Goal: Task Accomplishment & Management: Manage account settings

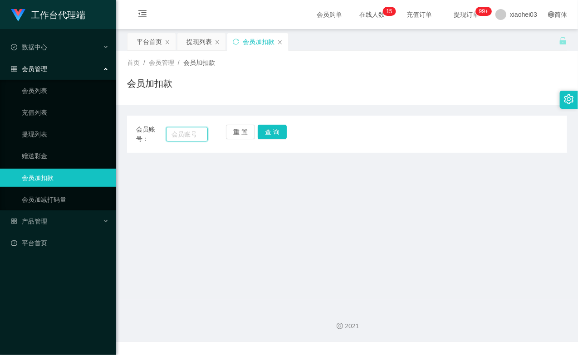
click at [189, 138] on input "text" at bounding box center [187, 134] width 42 height 15
paste input "tanbee"
type input "tanbee"
click at [280, 138] on button "查 询" at bounding box center [272, 132] width 29 height 15
click at [280, 138] on div "重 置 查 询" at bounding box center [262, 134] width 72 height 19
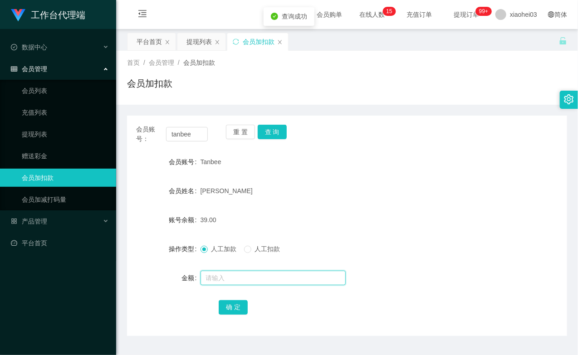
click at [235, 279] on input "text" at bounding box center [273, 278] width 145 height 15
type input "500"
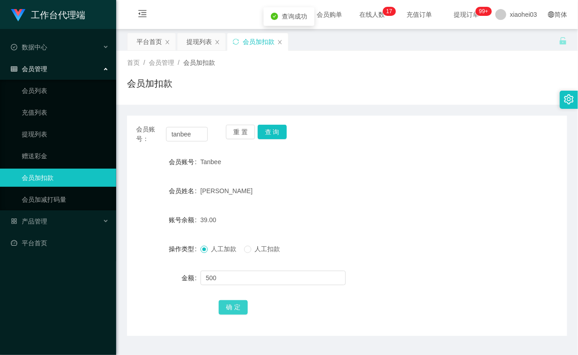
click at [229, 303] on button "确 定" at bounding box center [233, 307] width 29 height 15
click at [326, 200] on form "会员账号 Tanbee 会员姓名 Valerie 账号余额 539.00 操作类型 人工加款 人工扣款 金额 确 定" at bounding box center [347, 234] width 440 height 163
drag, startPoint x: 29, startPoint y: 124, endPoint x: 33, endPoint y: 135, distance: 12.1
click at [29, 124] on ul "会员列表 充值列表 提现列表 赠送彩金 会员加扣款 会员加减打码量" at bounding box center [58, 145] width 116 height 131
click at [33, 136] on link "提现列表" at bounding box center [65, 134] width 87 height 18
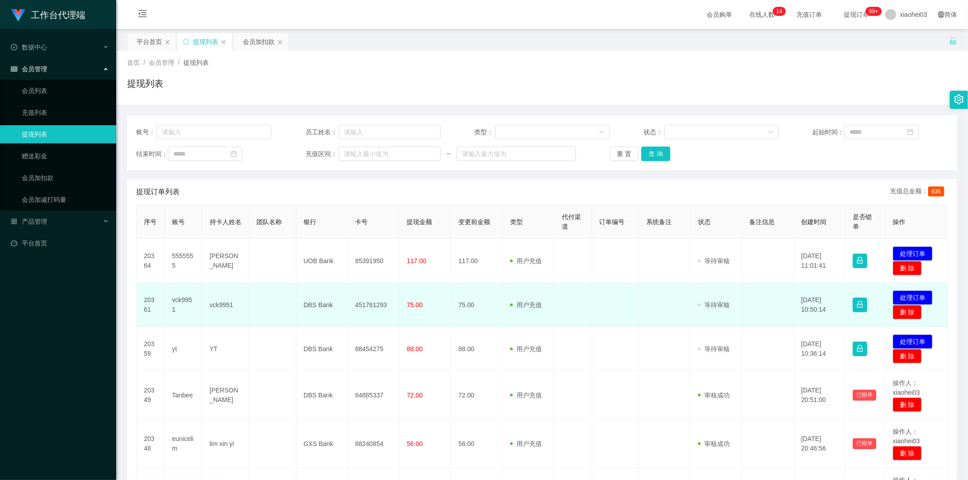
click at [177, 300] on td "vck9951" at bounding box center [184, 305] width 38 height 44
copy td "vck9951"
click at [177, 300] on td "vck9951" at bounding box center [184, 305] width 38 height 44
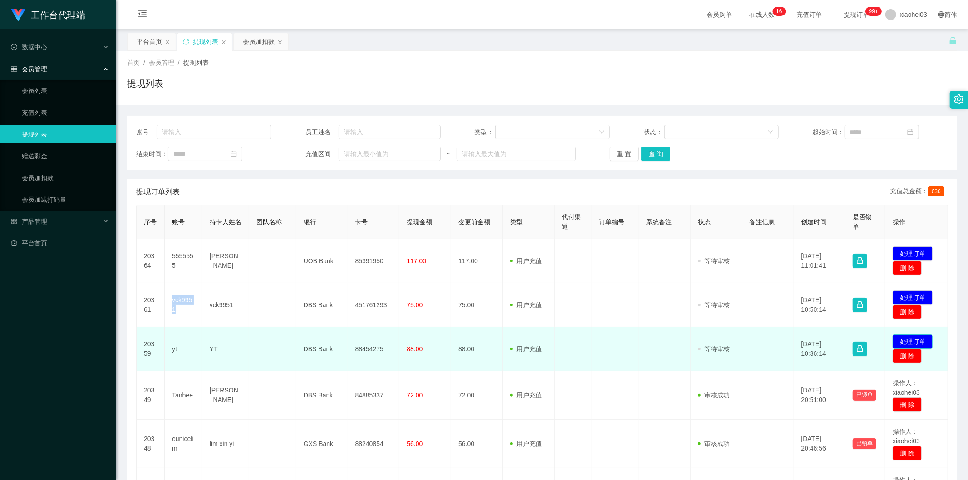
click at [909, 338] on button "处理订单" at bounding box center [913, 341] width 40 height 15
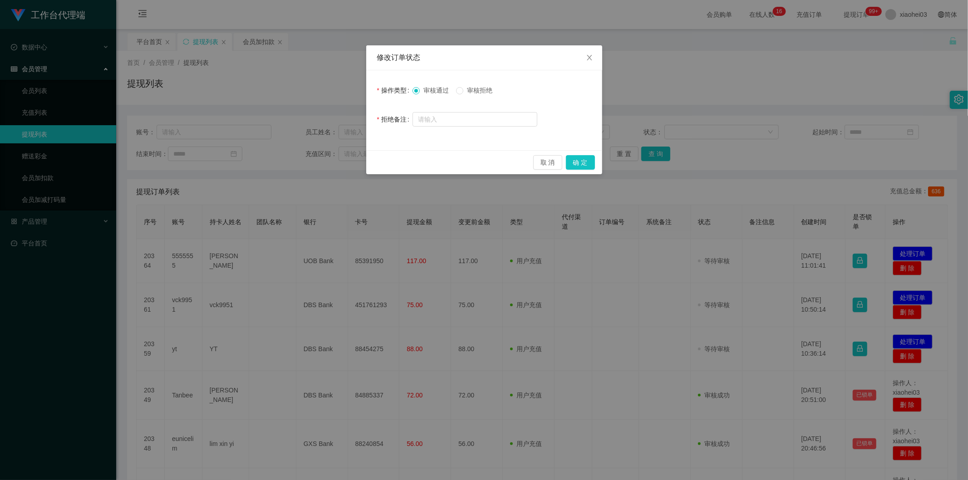
click at [487, 88] on div "审核通过 审核拒绝" at bounding box center [475, 90] width 125 height 18
click at [487, 89] on span "审核拒绝" at bounding box center [479, 90] width 33 height 7
click at [486, 94] on label "审核拒绝" at bounding box center [476, 91] width 40 height 10
click at [581, 165] on button "确 定" at bounding box center [580, 162] width 29 height 15
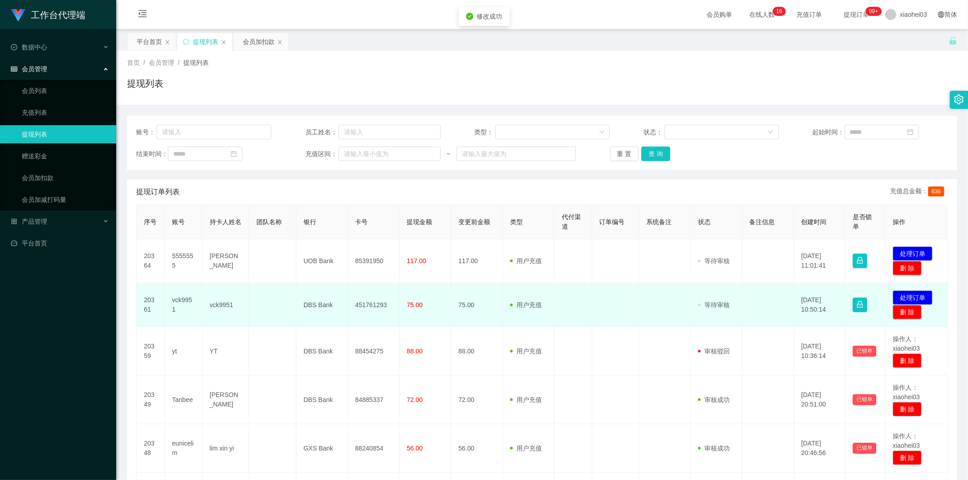
click at [896, 290] on td "发起代付 处理订单 删 除" at bounding box center [916, 305] width 63 height 44
click at [903, 293] on button "处理订单" at bounding box center [913, 297] width 40 height 15
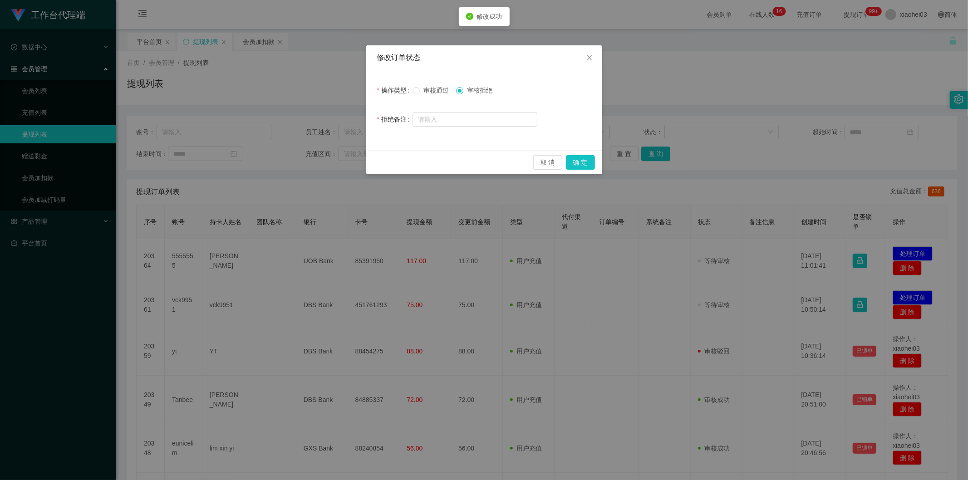
click at [493, 89] on span "审核拒绝" at bounding box center [479, 90] width 33 height 7
click at [583, 163] on button "确 定" at bounding box center [580, 162] width 29 height 15
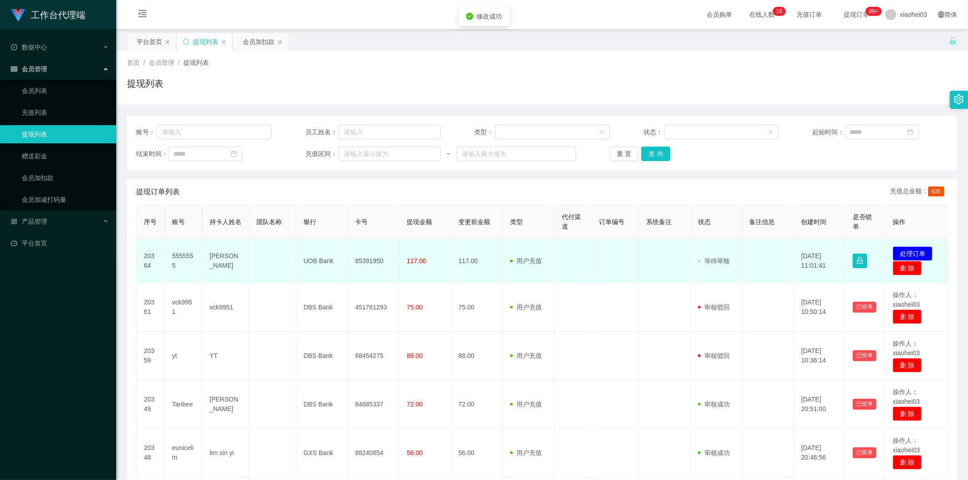
click at [183, 256] on td "5555555" at bounding box center [184, 261] width 38 height 44
copy td "5555555"
click at [173, 254] on td "5555555" at bounding box center [184, 261] width 38 height 44
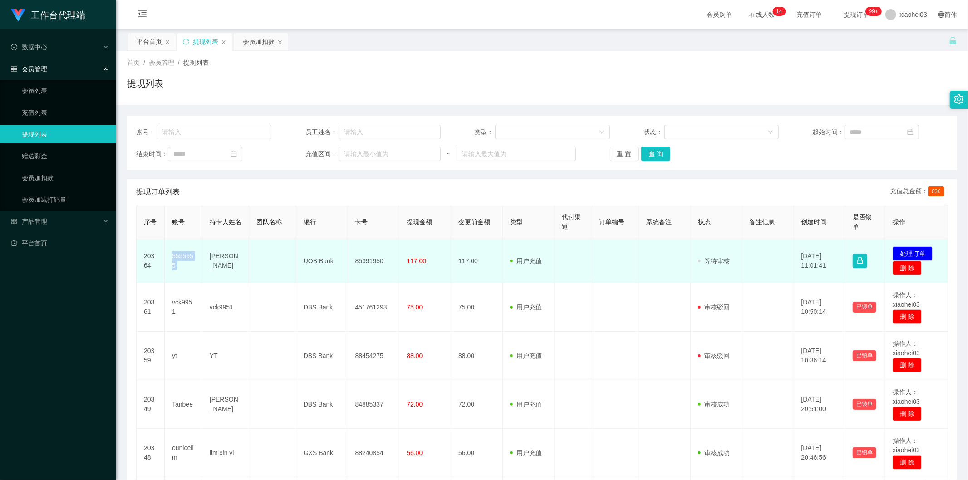
click at [173, 254] on td "5555555" at bounding box center [184, 261] width 38 height 44
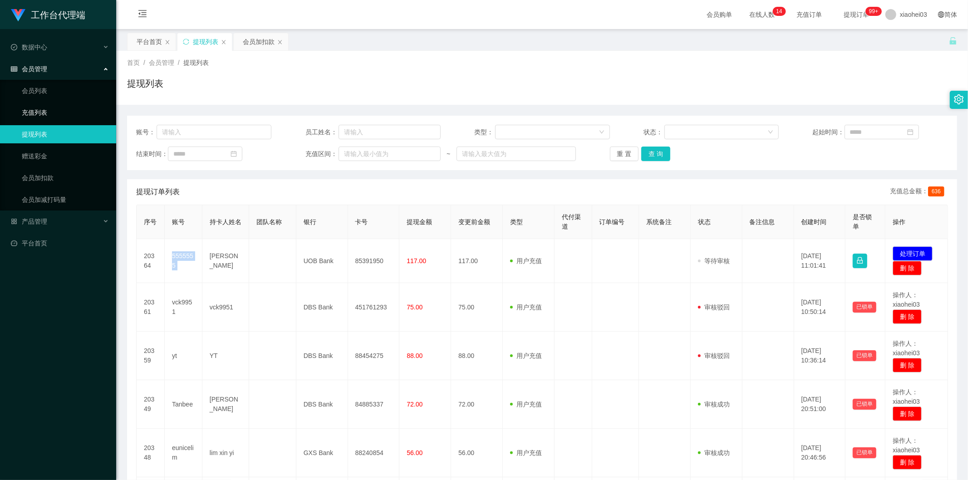
click at [50, 112] on link "充值列表" at bounding box center [65, 112] width 87 height 18
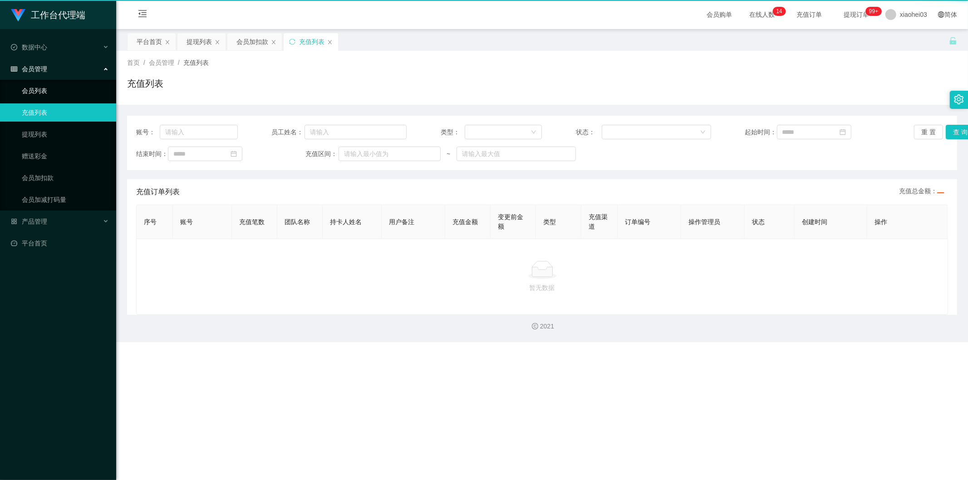
click at [46, 89] on link "会员列表" at bounding box center [65, 91] width 87 height 18
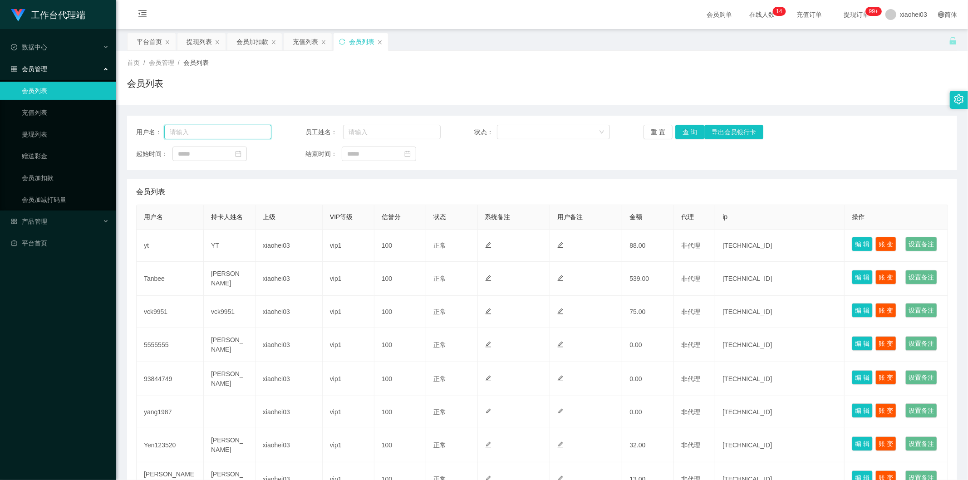
click at [221, 133] on input "text" at bounding box center [217, 132] width 107 height 15
paste input "5555555"
type input "5555555"
click at [695, 129] on button "查 询" at bounding box center [689, 132] width 29 height 15
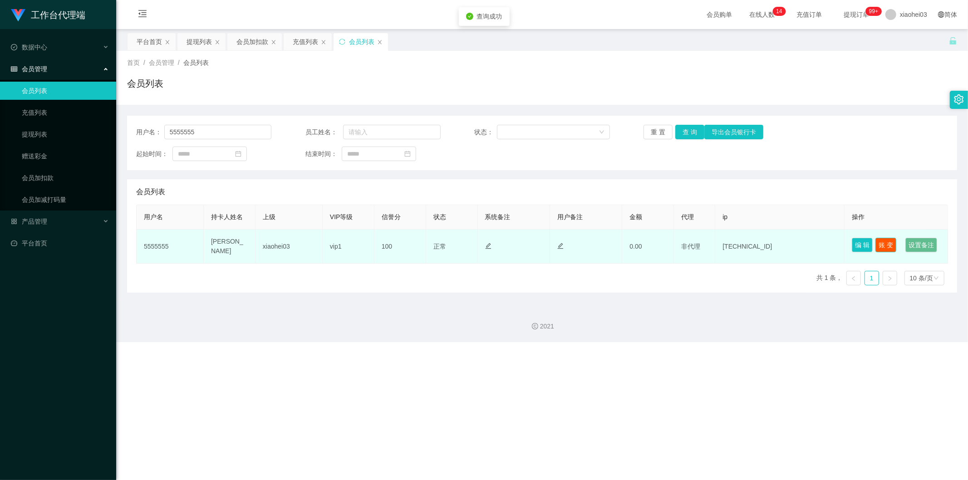
click at [890, 238] on button "账 变" at bounding box center [885, 245] width 21 height 15
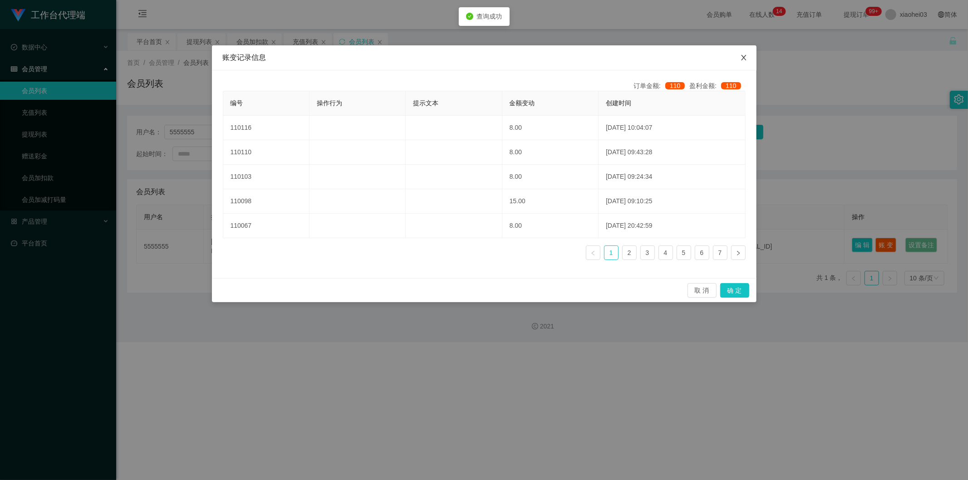
click at [743, 58] on icon "图标: close" at bounding box center [743, 57] width 5 height 5
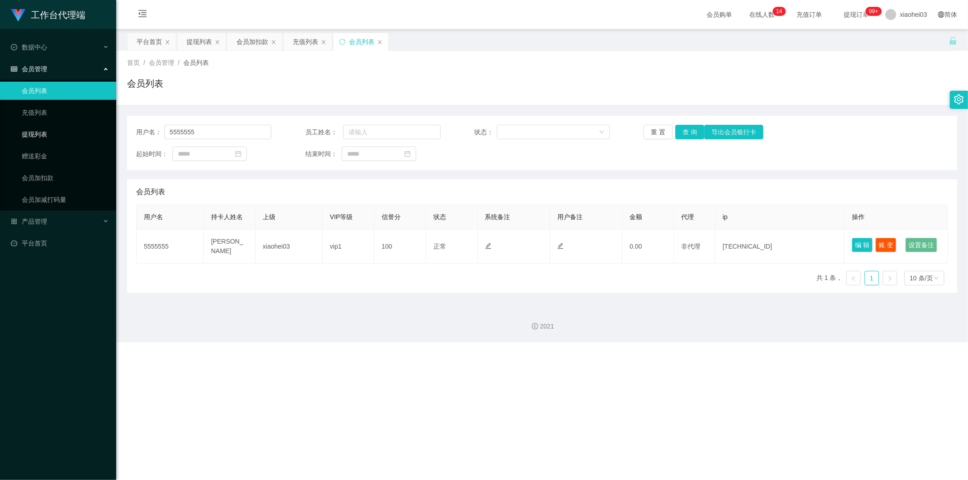
click at [57, 126] on link "提现列表" at bounding box center [65, 134] width 87 height 18
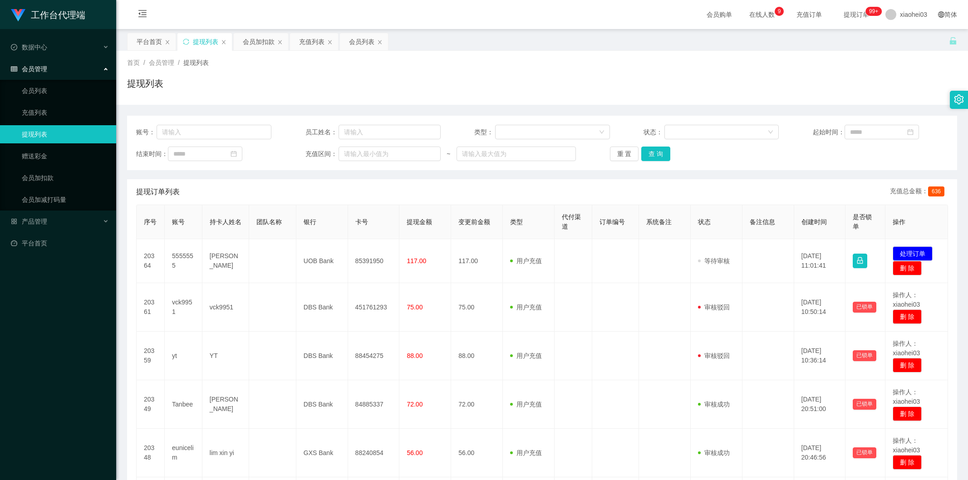
click at [900, 252] on button "处理订单" at bounding box center [913, 253] width 40 height 15
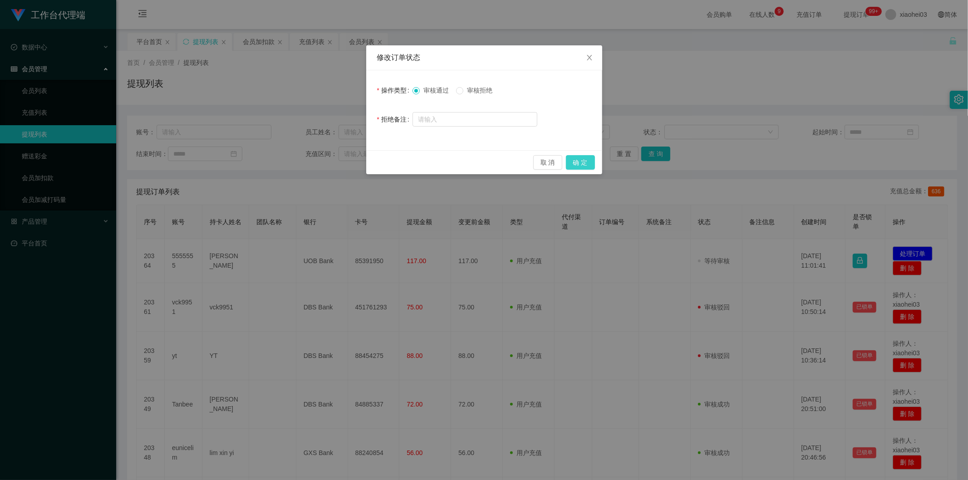
click at [580, 157] on button "确 定" at bounding box center [580, 162] width 29 height 15
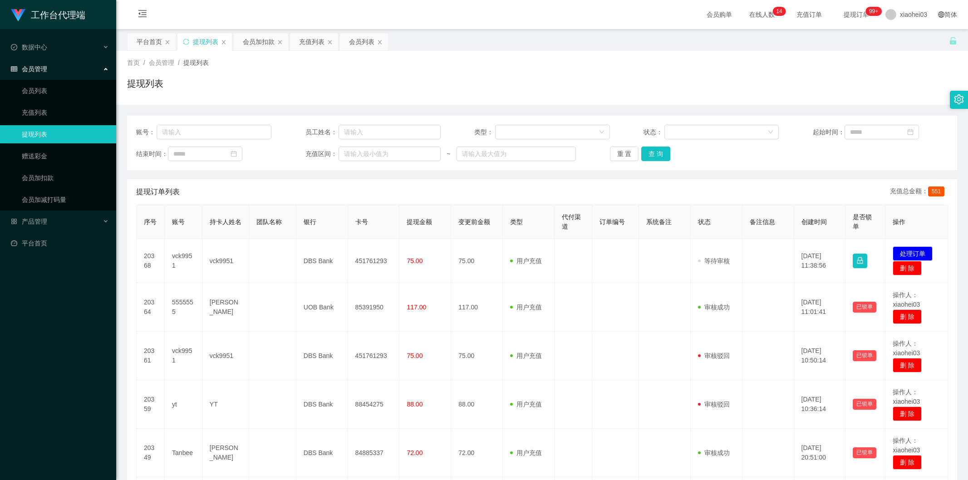
click at [185, 255] on td "vck9951" at bounding box center [184, 261] width 38 height 44
copy td "vck9951"
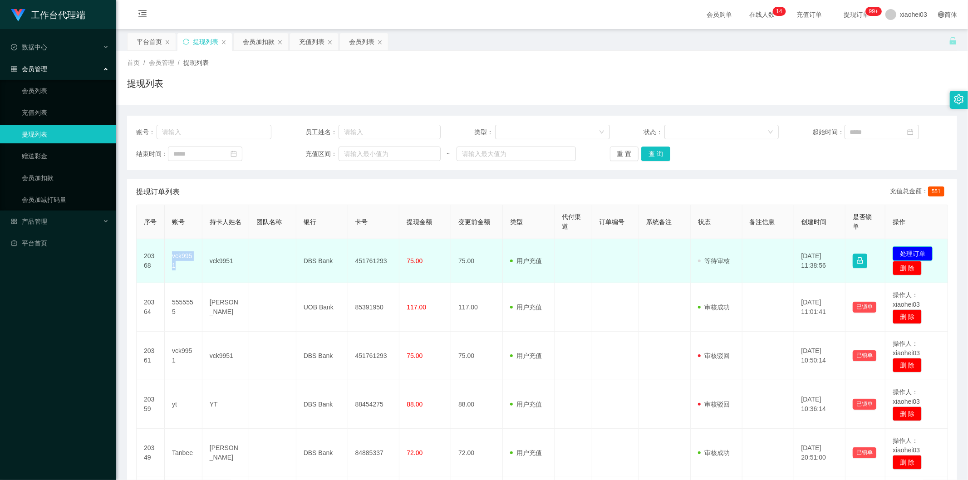
click at [902, 254] on button "处理订单" at bounding box center [913, 253] width 40 height 15
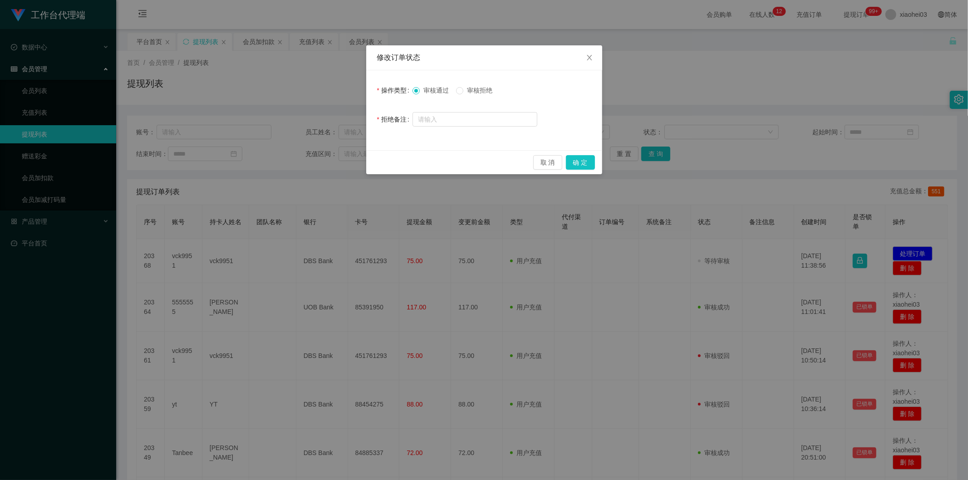
click at [478, 88] on span "审核拒绝" at bounding box center [479, 90] width 33 height 7
click at [573, 162] on button "确 定" at bounding box center [580, 162] width 29 height 15
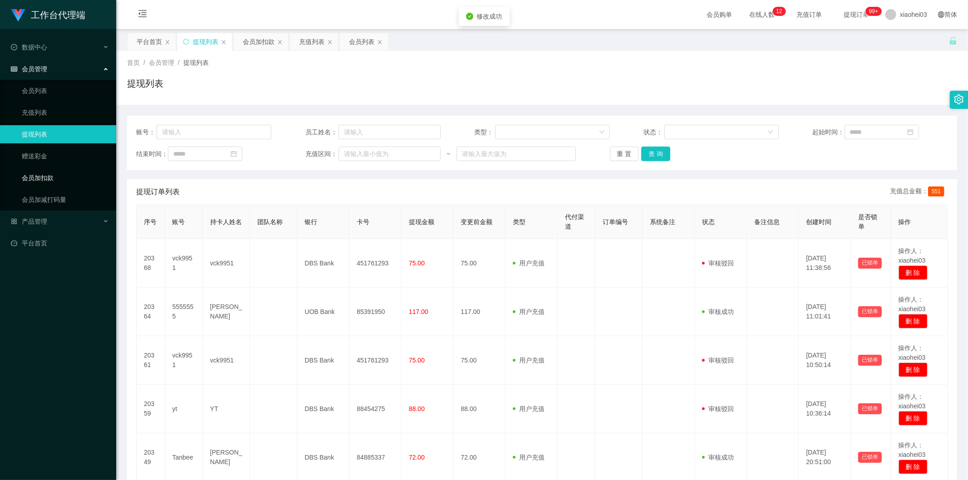
click at [44, 179] on link "会员加扣款" at bounding box center [65, 178] width 87 height 18
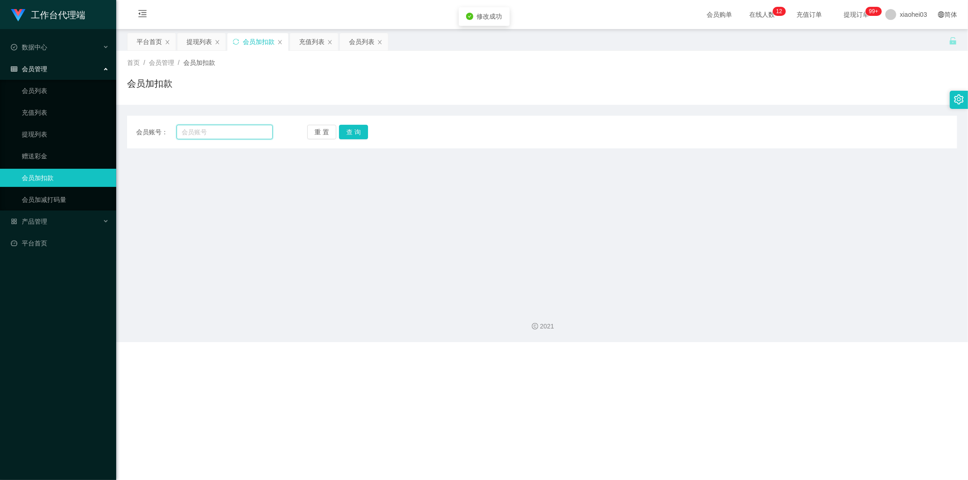
paste input "vck9951"
type input "vck9951"
click at [364, 133] on button "查 询" at bounding box center [353, 132] width 29 height 15
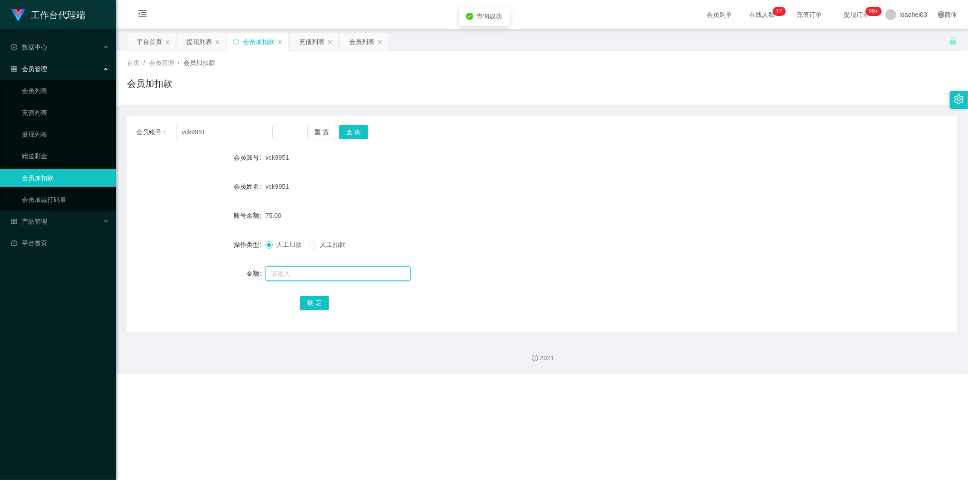
drag, startPoint x: 290, startPoint y: 275, endPoint x: 300, endPoint y: 250, distance: 27.6
click at [291, 276] on input "text" at bounding box center [337, 273] width 145 height 15
click at [328, 248] on label "人工扣款" at bounding box center [329, 245] width 40 height 10
click at [313, 284] on form "会员账号 vck9951 会员姓名 vck9951 账号余额 75.00 操作类型 人工加款 人工扣款 金额 确 定" at bounding box center [542, 229] width 830 height 163
click at [313, 275] on input "text" at bounding box center [337, 273] width 145 height 15
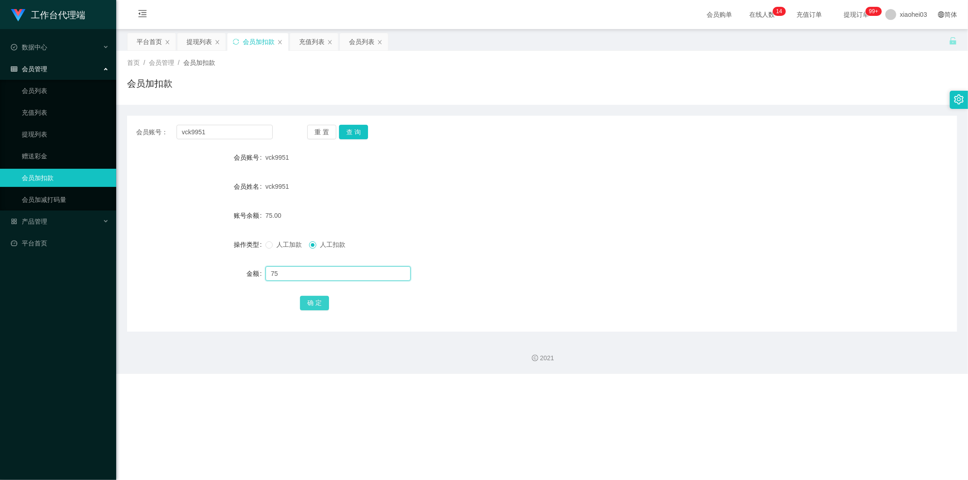
type input "75"
click at [319, 299] on button "确 定" at bounding box center [314, 303] width 29 height 15
click at [457, 151] on div "vck9951" at bounding box center [507, 157] width 484 height 18
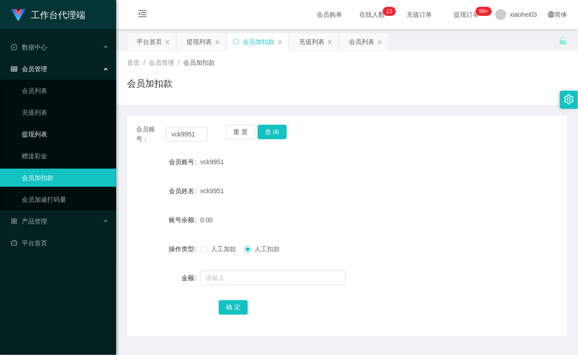
click at [58, 131] on link "提现列表" at bounding box center [65, 134] width 87 height 18
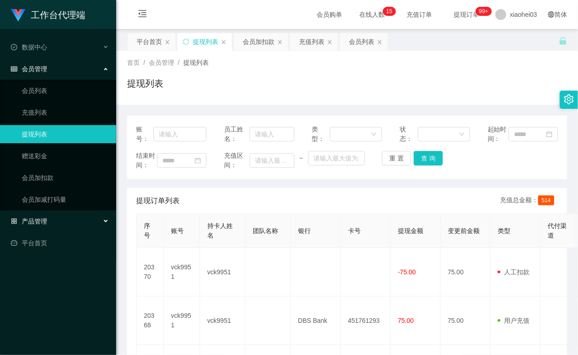
click at [52, 221] on div "产品管理" at bounding box center [58, 221] width 116 height 18
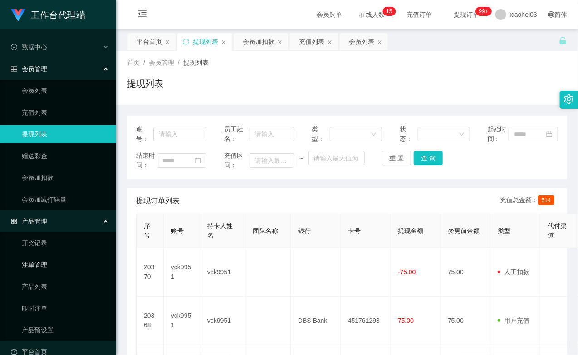
click at [47, 265] on link "注单管理" at bounding box center [65, 265] width 87 height 18
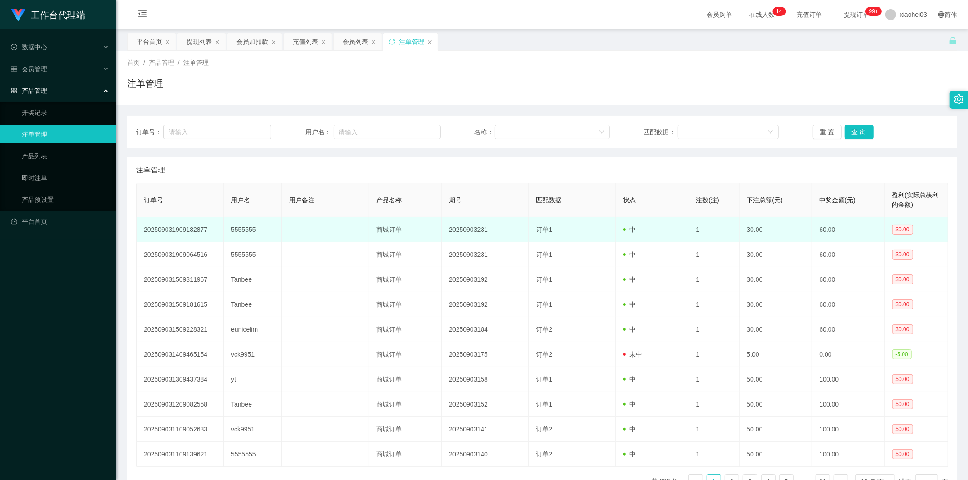
click at [475, 225] on td "20250903231" at bounding box center [485, 229] width 87 height 25
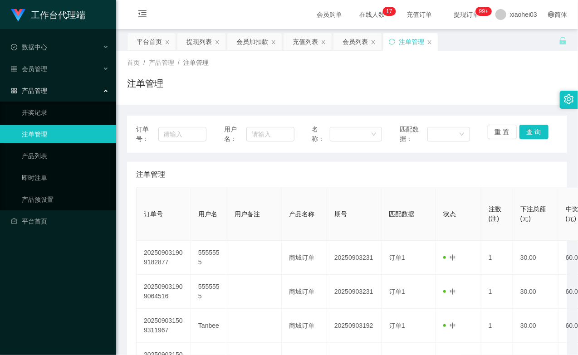
drag, startPoint x: 490, startPoint y: 65, endPoint x: 488, endPoint y: 54, distance: 11.6
click at [489, 65] on div "首页 / 产品管理 / 注单管理 /" at bounding box center [347, 63] width 440 height 10
click at [42, 174] on link "即时注单" at bounding box center [65, 178] width 87 height 18
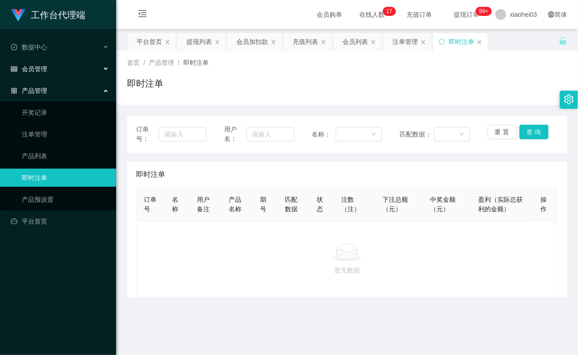
click at [63, 76] on div "会员管理" at bounding box center [58, 69] width 116 height 18
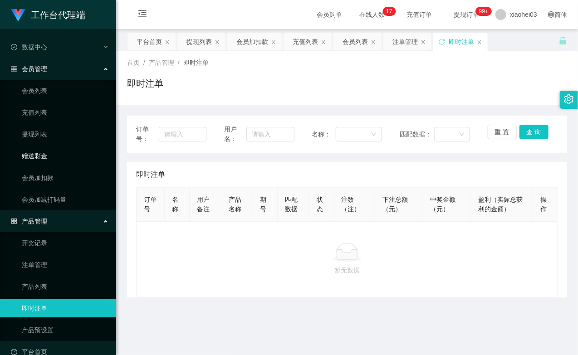
click at [44, 156] on link "赠送彩金" at bounding box center [65, 156] width 87 height 18
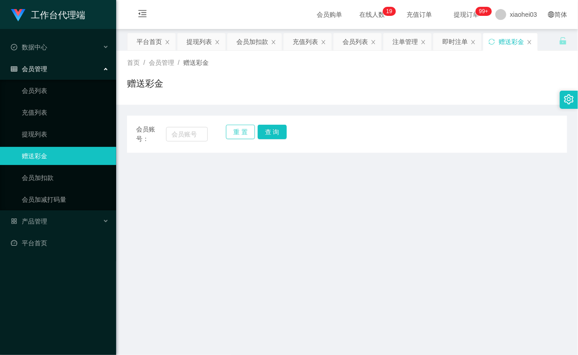
drag, startPoint x: 465, startPoint y: 180, endPoint x: 241, endPoint y: 132, distance: 228.4
click at [464, 179] on main "关闭左侧 关闭右侧 关闭其它 刷新页面 平台首页 提现列表 会员加扣款 充值列表 会员列表 注单管理 即时注单 赠送彩金 首页 / 会员管理 / 赠送彩金 /…" at bounding box center [347, 227] width 462 height 396
click at [178, 132] on input "text" at bounding box center [187, 134] width 42 height 15
paste input "tanbee"
type input "tanbee"
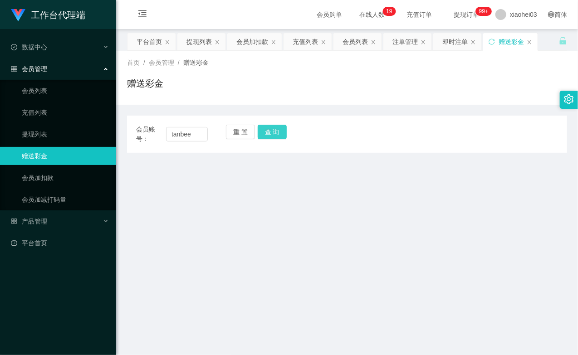
click at [280, 128] on button "查 询" at bounding box center [272, 132] width 29 height 15
click at [279, 129] on div "重 置 查 询" at bounding box center [262, 134] width 72 height 19
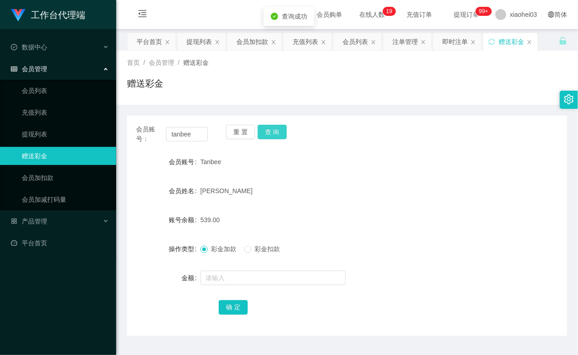
click at [278, 133] on button "查 询" at bounding box center [272, 132] width 29 height 15
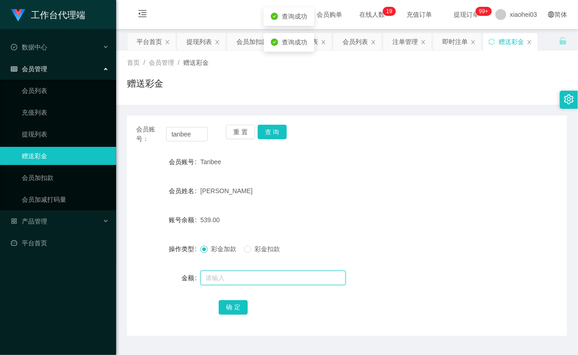
click at [256, 277] on input "text" at bounding box center [273, 278] width 145 height 15
type input "200"
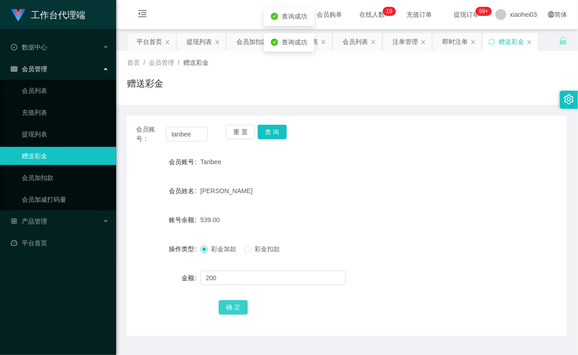
click at [237, 308] on button "确 定" at bounding box center [233, 307] width 29 height 15
click at [268, 133] on button "查 询" at bounding box center [272, 132] width 29 height 15
click at [268, 131] on button "查 询" at bounding box center [272, 132] width 29 height 15
click at [197, 134] on input "tanbee" at bounding box center [187, 134] width 42 height 15
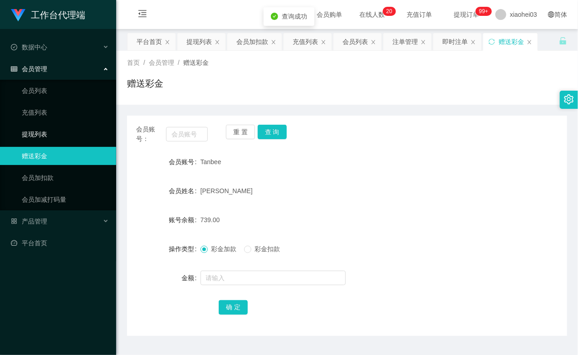
click at [46, 125] on link "提现列表" at bounding box center [65, 134] width 87 height 18
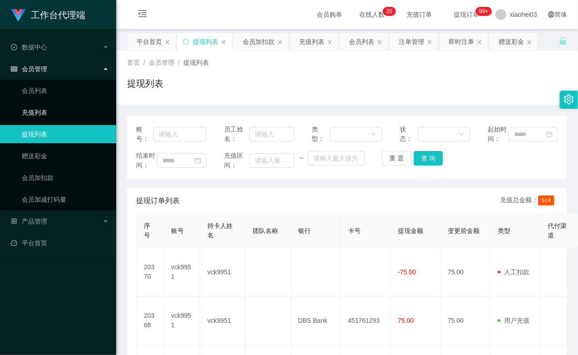
click at [46, 111] on link "充值列表" at bounding box center [65, 112] width 87 height 18
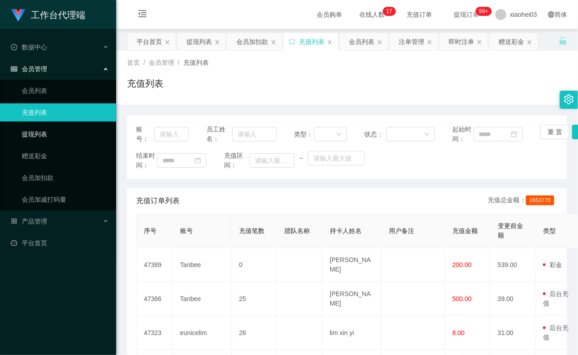
click at [51, 138] on link "提现列表" at bounding box center [65, 134] width 87 height 18
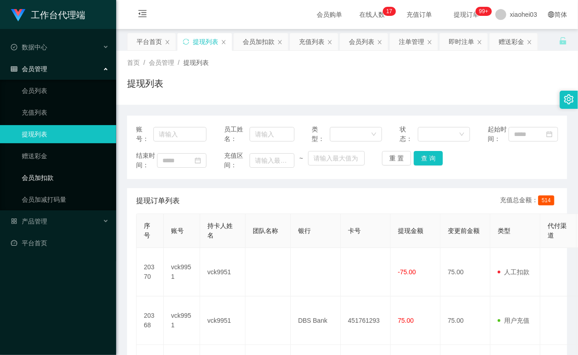
click at [57, 178] on link "会员加扣款" at bounding box center [65, 178] width 87 height 18
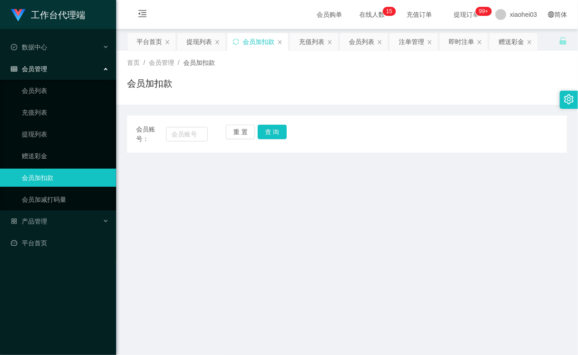
click at [192, 143] on div "会员账号：" at bounding box center [172, 134] width 72 height 19
click at [192, 137] on input "text" at bounding box center [187, 134] width 42 height 15
paste input "tanbee"
type input "tanbee"
click at [274, 132] on button "查 询" at bounding box center [272, 132] width 29 height 15
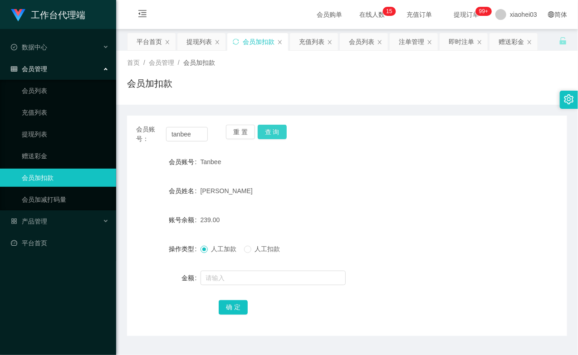
click at [274, 132] on div "重 置 查 询" at bounding box center [262, 134] width 72 height 19
click at [274, 132] on button "查 询" at bounding box center [272, 132] width 29 height 15
click at [274, 132] on div "重 置 查 询" at bounding box center [262, 134] width 72 height 19
drag, startPoint x: 37, startPoint y: 93, endPoint x: 42, endPoint y: 89, distance: 6.1
click at [38, 93] on link "会员列表" at bounding box center [65, 91] width 87 height 18
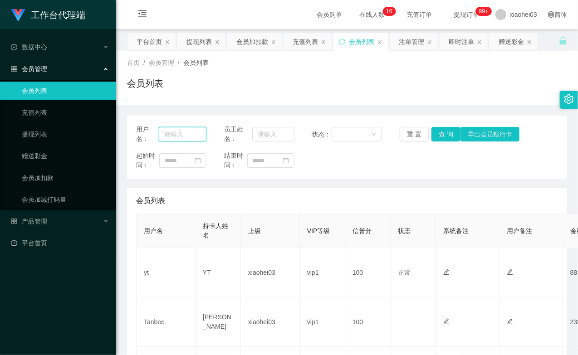
click at [185, 135] on input "text" at bounding box center [183, 134] width 48 height 15
paste input "tanbee"
type input "tanbee"
click at [442, 134] on button "查 询" at bounding box center [446, 134] width 29 height 15
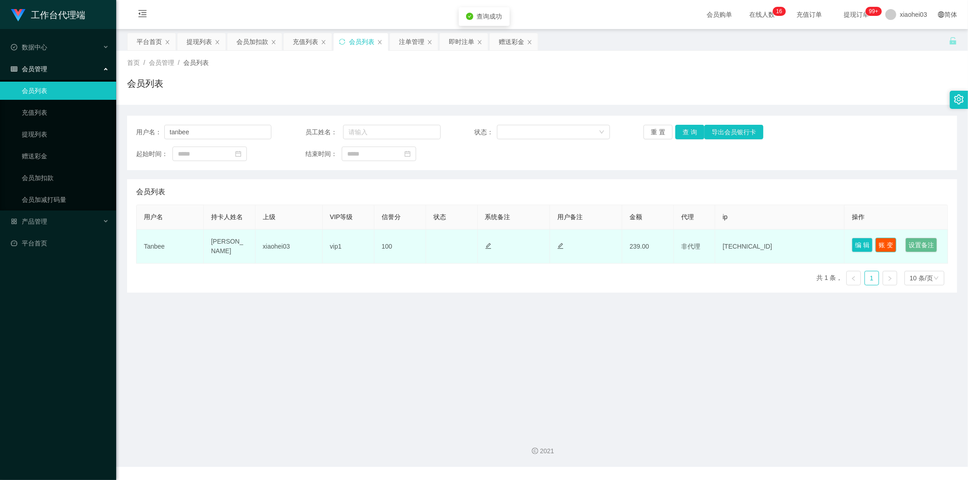
click at [578, 241] on button "账 变" at bounding box center [885, 245] width 21 height 15
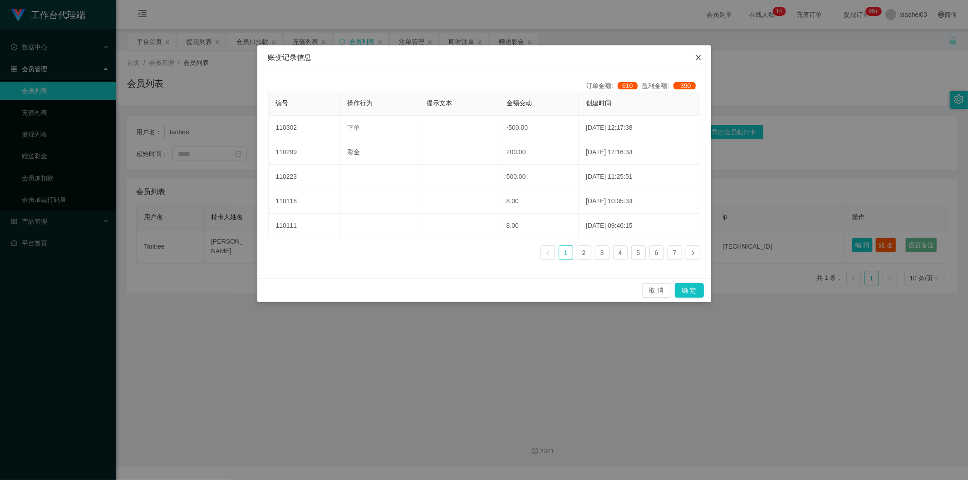
click at [578, 57] on icon "图标: close" at bounding box center [698, 57] width 7 height 7
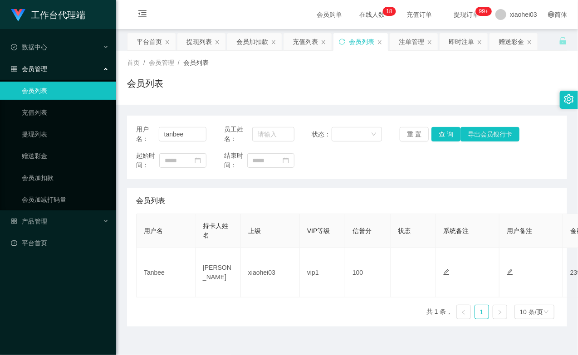
click at [46, 168] on ul "会员列表 充值列表 提现列表 赠送彩金 会员加扣款 会员加减打码量" at bounding box center [58, 145] width 116 height 131
click at [44, 181] on link "会员加扣款" at bounding box center [65, 178] width 87 height 18
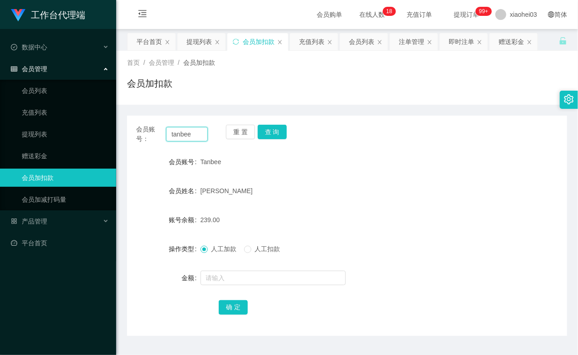
click at [185, 132] on input "tanbee" at bounding box center [187, 134] width 42 height 15
click at [274, 135] on button "查 询" at bounding box center [272, 132] width 29 height 15
click at [274, 135] on div "重 置 查 询" at bounding box center [262, 134] width 72 height 19
click at [274, 135] on button "查 询" at bounding box center [272, 132] width 29 height 15
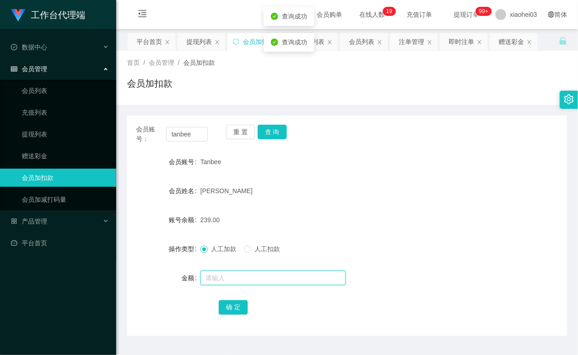
click at [236, 282] on input "text" at bounding box center [273, 278] width 145 height 15
type input "500"
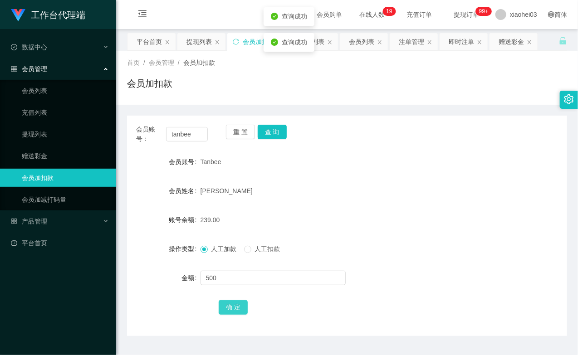
click at [239, 305] on button "确 定" at bounding box center [233, 307] width 29 height 15
drag, startPoint x: 362, startPoint y: 225, endPoint x: 474, endPoint y: 92, distance: 174.3
click at [364, 223] on div "739.00" at bounding box center [329, 220] width 257 height 18
click at [175, 134] on input "tanbee" at bounding box center [187, 134] width 42 height 15
drag, startPoint x: 175, startPoint y: 134, endPoint x: 183, endPoint y: 135, distance: 8.2
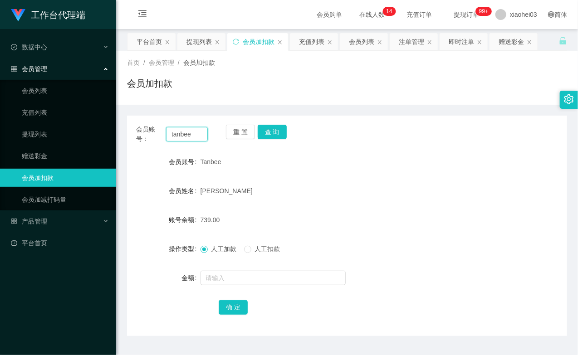
click at [174, 135] on input "tanbee" at bounding box center [187, 134] width 42 height 15
click at [276, 134] on button "查 询" at bounding box center [272, 132] width 29 height 15
click at [276, 134] on div "重 置 查 询" at bounding box center [262, 134] width 72 height 19
click at [276, 134] on button "查 询" at bounding box center [272, 132] width 29 height 15
click at [276, 134] on div "重 置 查 询" at bounding box center [262, 134] width 72 height 19
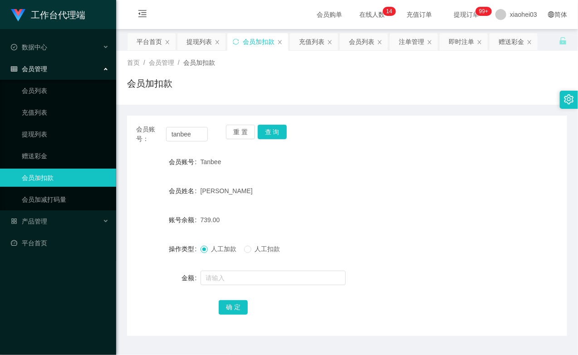
click at [331, 148] on div "会员账号： tanbee 重 置 查 询 会员账号 Tanbee 会员姓名 Valerie 账号余额 739.00 操作类型 人工加款 人工扣款 金额 确 定" at bounding box center [347, 226] width 440 height 221
click at [38, 125] on link "提现列表" at bounding box center [65, 134] width 87 height 18
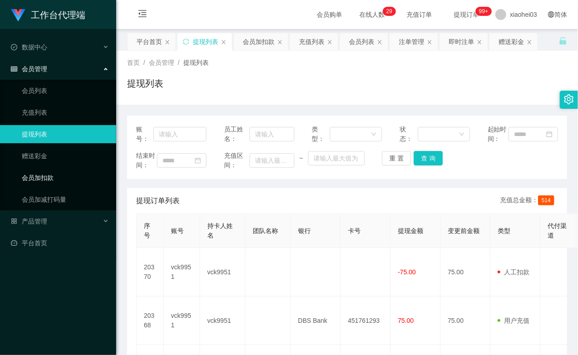
click at [41, 173] on link "会员加扣款" at bounding box center [65, 178] width 87 height 18
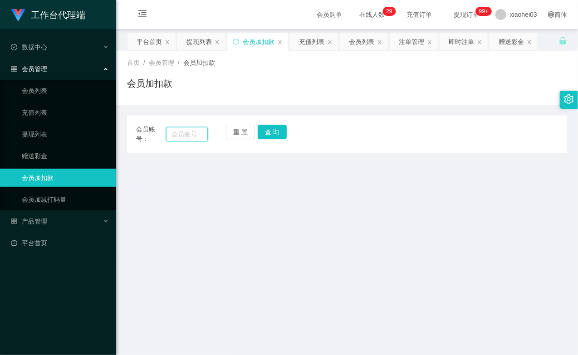
click at [196, 134] on input "text" at bounding box center [187, 134] width 42 height 15
paste input "5555555"
type input "5555555"
click at [275, 134] on button "查 询" at bounding box center [272, 132] width 29 height 15
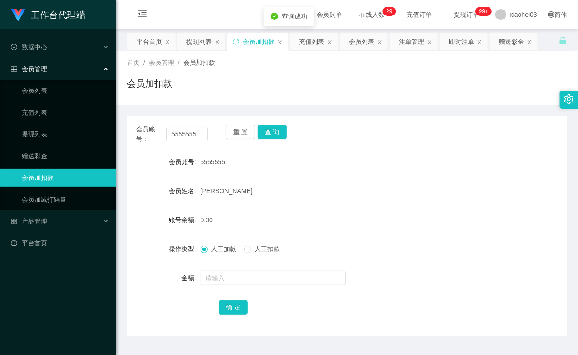
drag, startPoint x: 275, startPoint y: 134, endPoint x: 275, endPoint y: 143, distance: 9.1
click at [275, 134] on div "重 置 查 询" at bounding box center [262, 134] width 72 height 19
click at [247, 280] on input "text" at bounding box center [273, 278] width 145 height 15
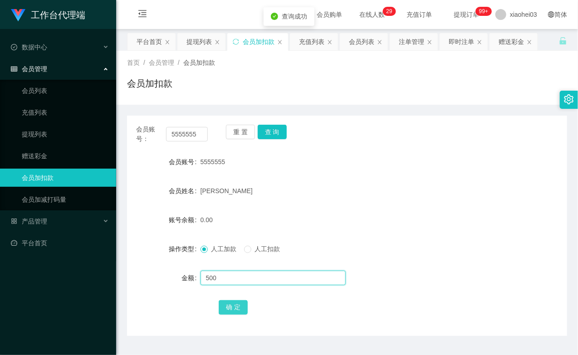
type input "500"
drag, startPoint x: 235, startPoint y: 306, endPoint x: 247, endPoint y: 301, distance: 13.5
click at [235, 306] on button "确 定" at bounding box center [233, 307] width 29 height 15
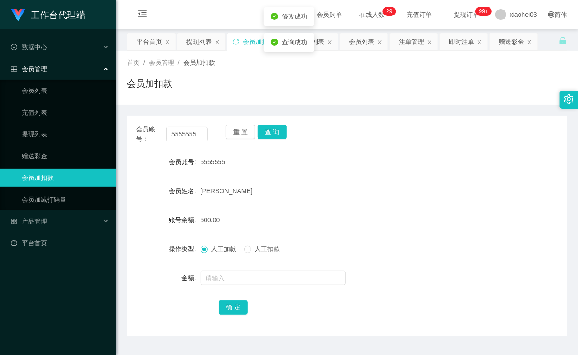
click at [381, 203] on form "会员账号 5555555 会员姓名 Melvin 账号余额 500.00 操作类型 人工加款 人工扣款 金额 确 定" at bounding box center [347, 234] width 440 height 163
click at [60, 138] on link "提现列表" at bounding box center [65, 134] width 87 height 18
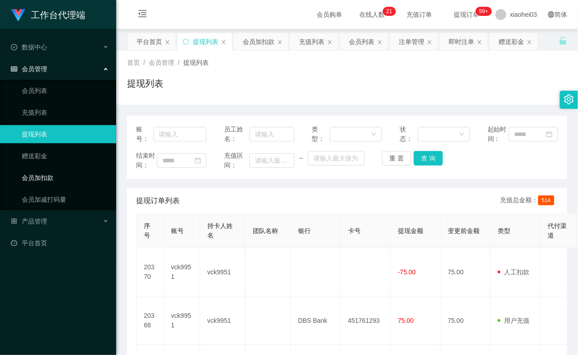
click at [81, 182] on link "会员加扣款" at bounding box center [65, 178] width 87 height 18
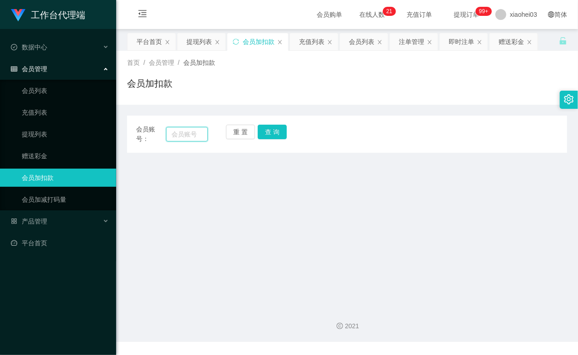
click at [203, 136] on input "text" at bounding box center [187, 134] width 42 height 15
paste input "chintat"
type input "chintat"
click at [273, 135] on button "查 询" at bounding box center [272, 132] width 29 height 15
click at [273, 135] on div "重 置 查 询" at bounding box center [262, 134] width 72 height 19
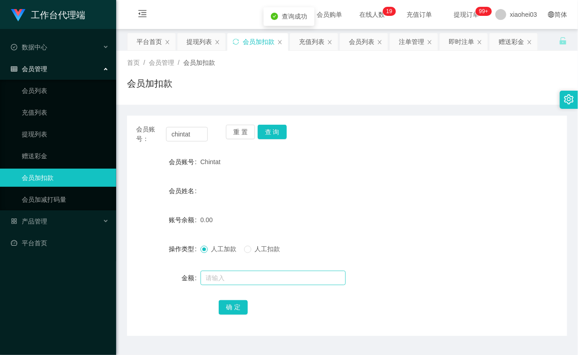
drag, startPoint x: 264, startPoint y: 287, endPoint x: 260, endPoint y: 281, distance: 7.1
click at [263, 287] on div at bounding box center [329, 278] width 257 height 18
drag, startPoint x: 257, startPoint y: 277, endPoint x: 258, endPoint y: 272, distance: 5.1
click at [257, 275] on input "text" at bounding box center [273, 278] width 145 height 15
type input "100"
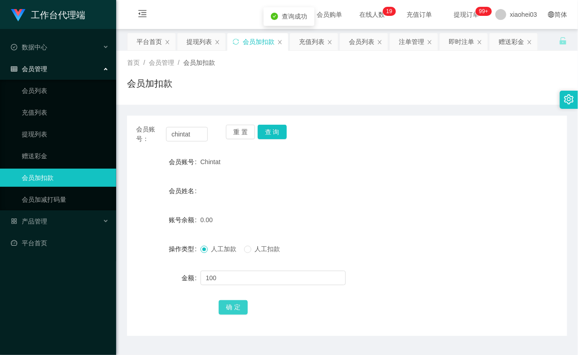
drag, startPoint x: 227, startPoint y: 303, endPoint x: 230, endPoint y: 296, distance: 7.2
click at [227, 303] on button "确 定" at bounding box center [233, 307] width 29 height 15
click at [52, 115] on link "充值列表" at bounding box center [65, 112] width 87 height 18
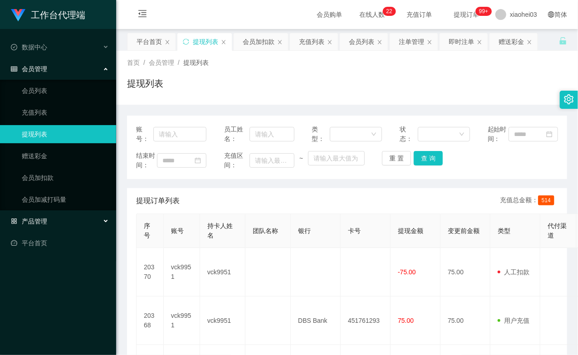
click at [31, 214] on div "产品管理" at bounding box center [58, 221] width 116 height 18
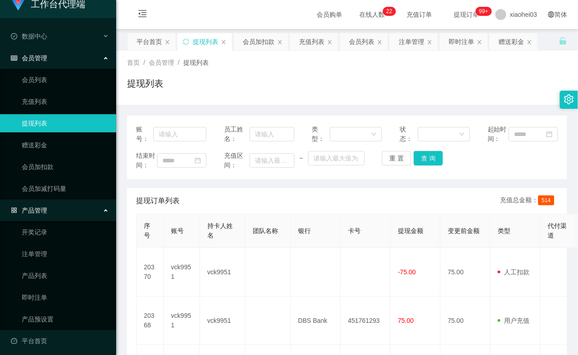
scroll to position [15, 0]
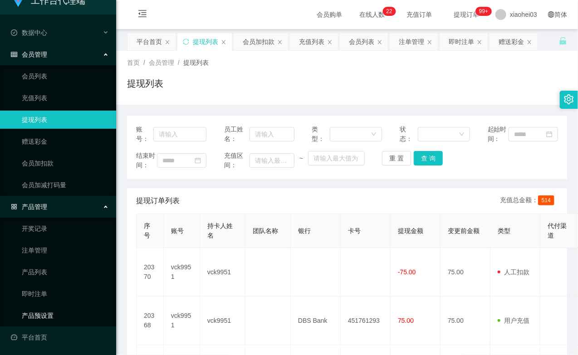
click at [40, 311] on link "产品预设置" at bounding box center [65, 316] width 87 height 18
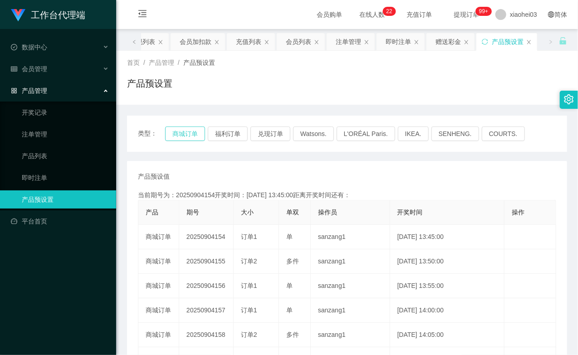
click at [185, 132] on button "商城订单" at bounding box center [185, 134] width 40 height 15
click at [265, 84] on div "产品预设置" at bounding box center [347, 87] width 440 height 21
click at [46, 73] on div "会员管理" at bounding box center [58, 69] width 116 height 18
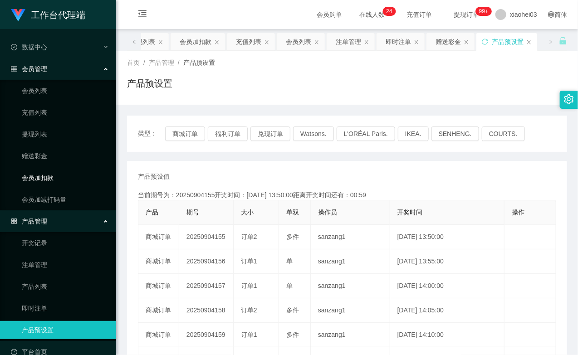
drag, startPoint x: 48, startPoint y: 172, endPoint x: 52, endPoint y: 169, distance: 4.9
click at [47, 172] on link "会员加扣款" at bounding box center [65, 178] width 87 height 18
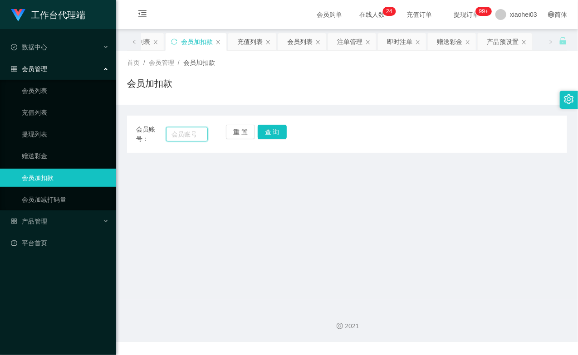
drag, startPoint x: 171, startPoint y: 137, endPoint x: 192, endPoint y: 133, distance: 20.7
click at [171, 137] on input "text" at bounding box center [187, 134] width 42 height 15
paste input "5555555"
type input "5555555"
click at [271, 133] on button "查 询" at bounding box center [272, 132] width 29 height 15
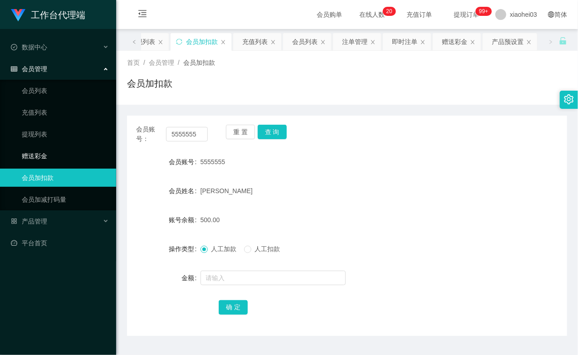
click at [32, 152] on link "赠送彩金" at bounding box center [65, 156] width 87 height 18
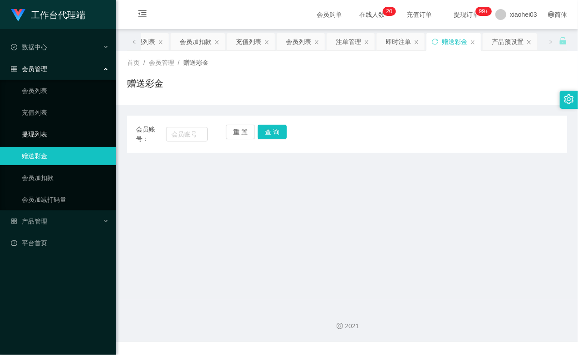
click at [34, 135] on link "提现列表" at bounding box center [65, 134] width 87 height 18
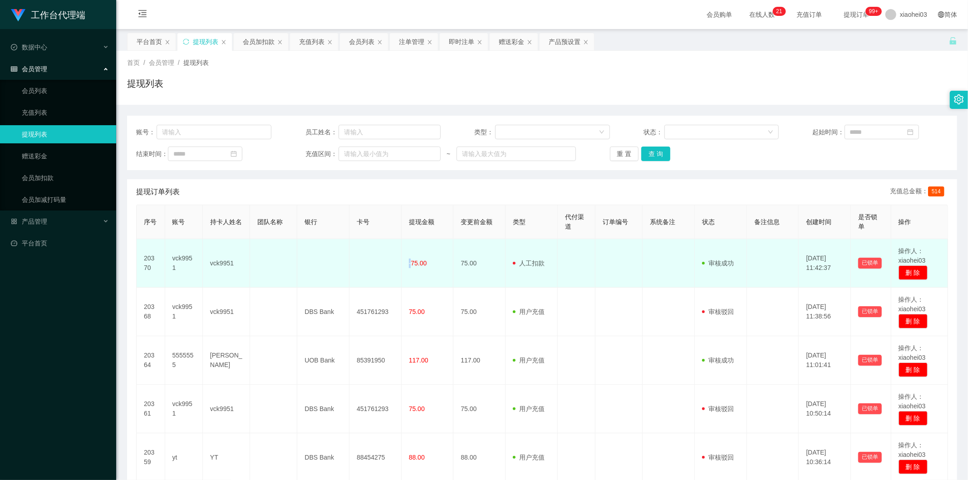
click at [411, 264] on span "-75.00" at bounding box center [418, 263] width 18 height 7
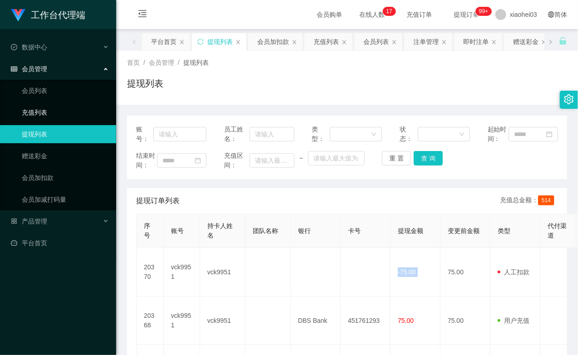
click at [37, 112] on link "充值列表" at bounding box center [65, 112] width 87 height 18
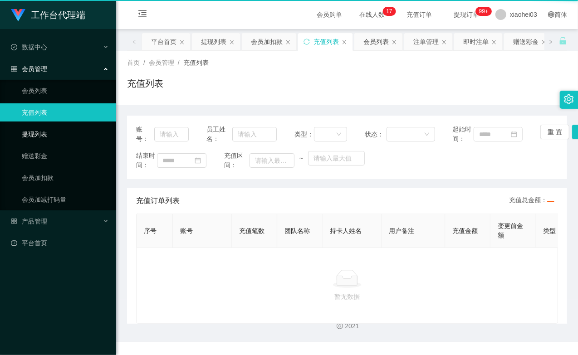
click at [32, 134] on link "提现列表" at bounding box center [65, 134] width 87 height 18
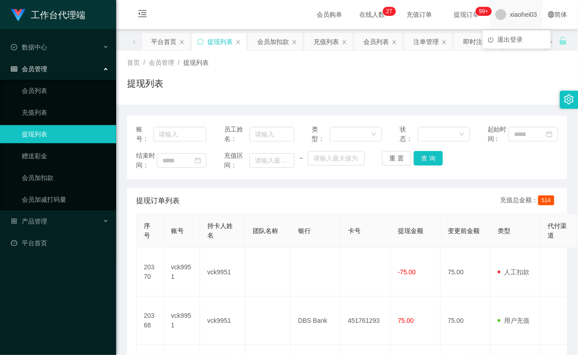
click at [529, 15] on span "xiaohei03" at bounding box center [523, 14] width 27 height 29
click at [518, 34] on li "退出登录" at bounding box center [517, 39] width 68 height 15
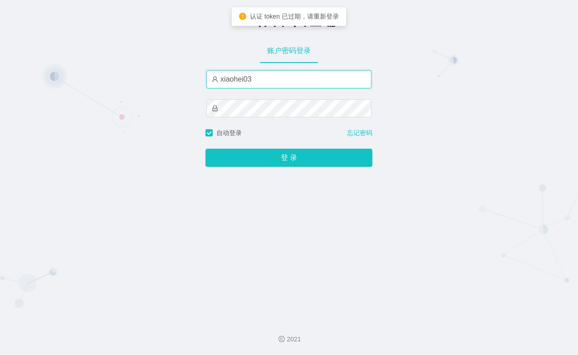
click at [271, 82] on input "xiaohei03" at bounding box center [288, 79] width 165 height 18
type input "xiaohei06"
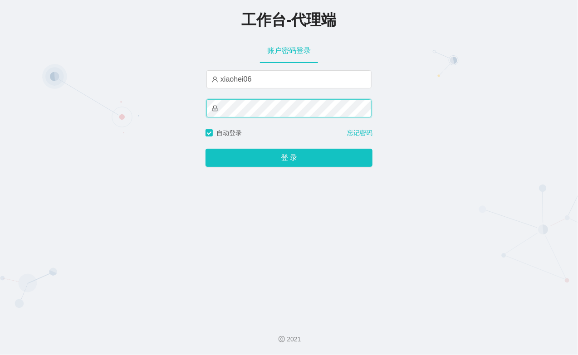
click at [206, 149] on button "登 录" at bounding box center [289, 158] width 167 height 18
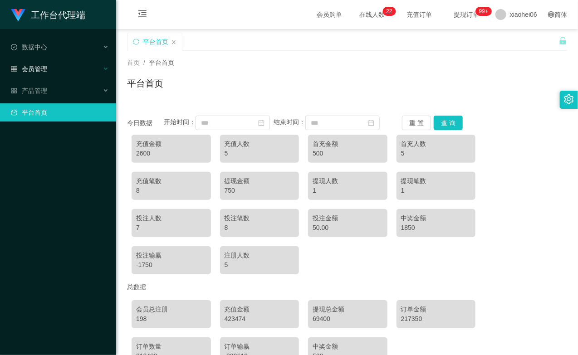
drag, startPoint x: 68, startPoint y: 59, endPoint x: 64, endPoint y: 66, distance: 8.3
click at [68, 59] on ul "数据中心 会员管理 产品管理 平台首页" at bounding box center [58, 80] width 116 height 102
click at [54, 71] on div "会员管理" at bounding box center [58, 69] width 116 height 18
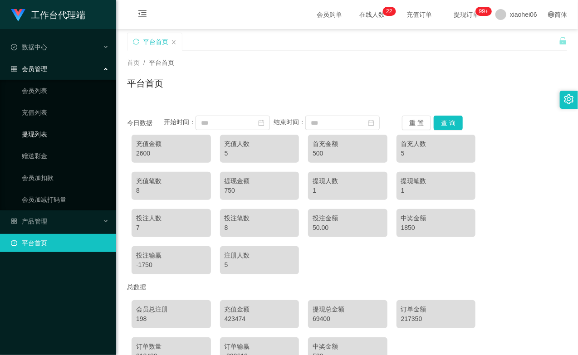
click at [41, 133] on link "提现列表" at bounding box center [65, 134] width 87 height 18
